Goal: Transaction & Acquisition: Obtain resource

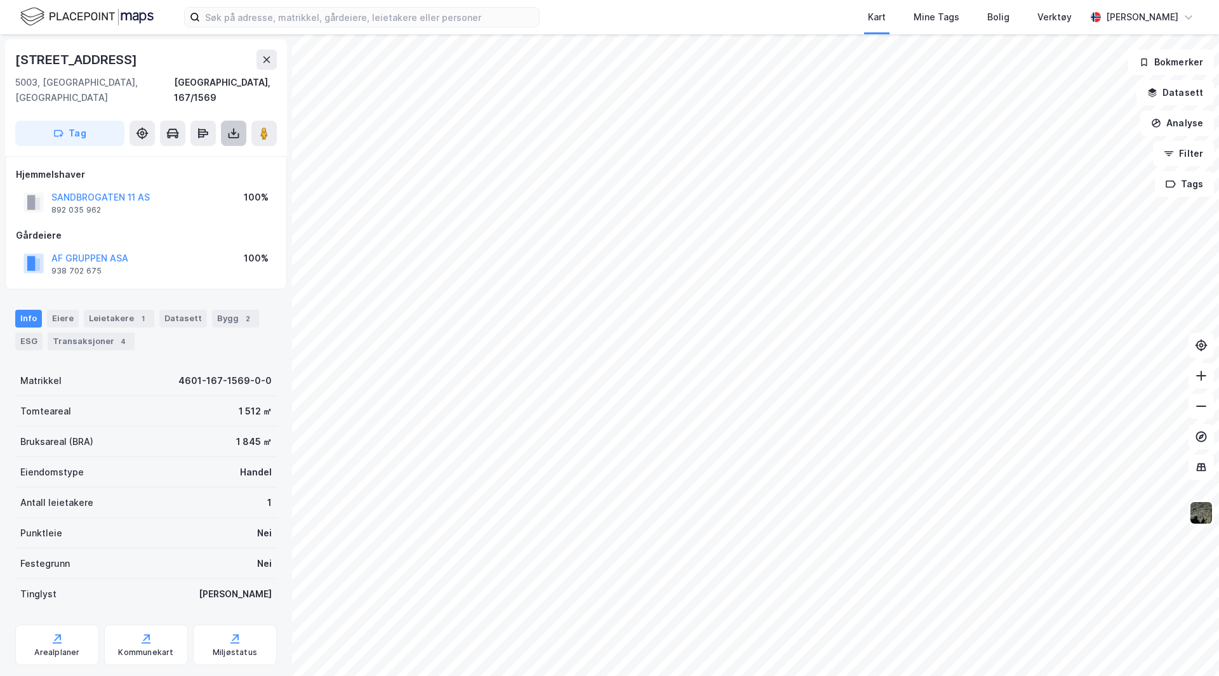
click at [231, 127] on icon at bounding box center [233, 133] width 13 height 13
click at [197, 154] on div "Last ned grunnbok" at bounding box center [171, 159] width 74 height 10
